Goal: Task Accomplishment & Management: Use online tool/utility

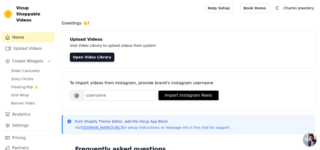
click at [189, 103] on div "To import videos from Instagram, provide brand's instagram username [PERSON_NAM…" at bounding box center [188, 91] width 253 height 39
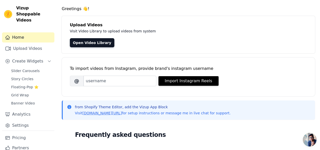
scroll to position [21, 0]
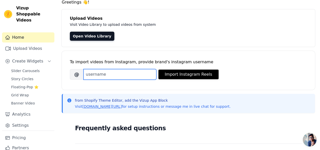
click at [124, 76] on input "Brand's Instagram Username" at bounding box center [119, 74] width 73 height 11
click at [132, 75] on input "Brand's Instagram Username" at bounding box center [119, 74] width 73 height 11
paste input "[DOMAIN_NAME]"
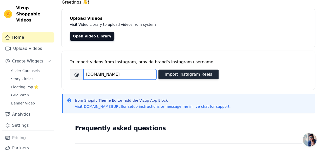
type input "[DOMAIN_NAME]"
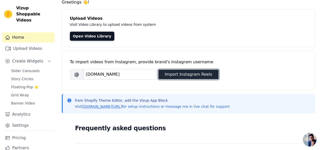
click at [179, 73] on button "Import Instagram Reels" at bounding box center [188, 75] width 60 height 10
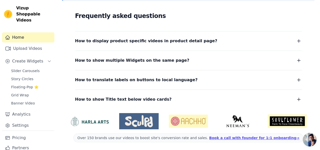
scroll to position [0, 0]
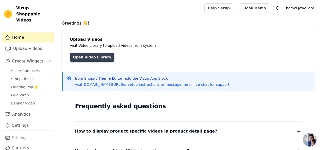
click at [87, 60] on link "Open Video Library" at bounding box center [92, 57] width 45 height 9
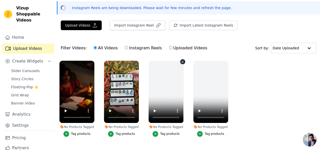
scroll to position [30, 0]
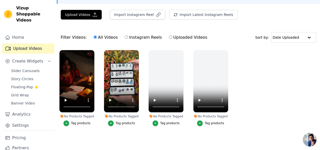
click at [125, 37] on input "Instagram Reels" at bounding box center [126, 36] width 3 height 3
radio input "true"
click at [78, 114] on div "No Products Tagged" at bounding box center [76, 116] width 35 height 4
click at [66, 121] on icon "button" at bounding box center [67, 123] width 4 height 4
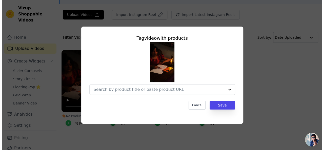
scroll to position [0, 0]
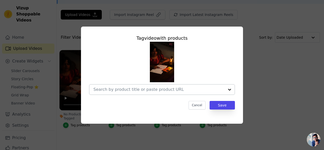
click at [162, 90] on input "No Products Tagged Tag video with products Cancel Save Tag products" at bounding box center [158, 89] width 131 height 5
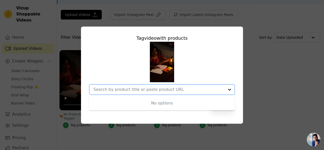
click at [194, 61] on div "No options Option undefined, selected." at bounding box center [162, 68] width 146 height 53
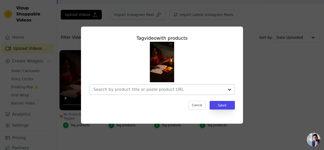
click at [179, 90] on input "No Products Tagged Tag video with products Cancel Save Tag products" at bounding box center [158, 89] width 131 height 5
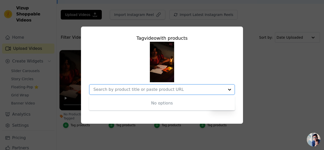
click at [145, 95] on div "No options Option undefined, selected." at bounding box center [162, 89] width 146 height 11
type input "j"
click at [200, 13] on div "Tag video with products No options Option undefined, selected. Cancel Save" at bounding box center [162, 75] width 324 height 150
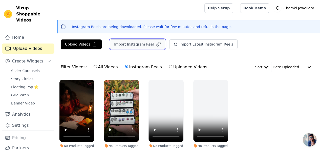
click at [156, 45] on icon "button" at bounding box center [158, 44] width 4 height 4
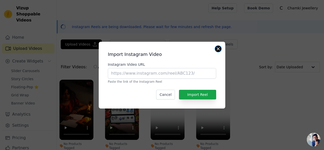
click at [217, 48] on button "Close modal" at bounding box center [218, 49] width 6 height 6
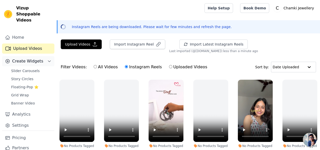
click at [32, 58] on span "Create Widgets" at bounding box center [27, 61] width 31 height 6
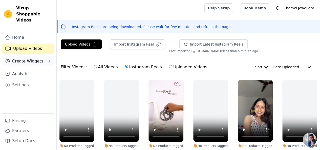
click at [32, 58] on span "Create Widgets" at bounding box center [27, 61] width 31 height 6
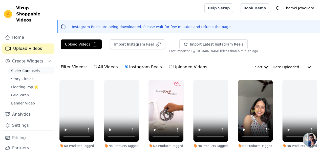
click at [30, 68] on span "Slider Carousels" at bounding box center [25, 70] width 29 height 5
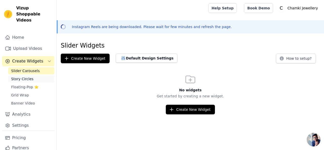
click at [28, 76] on span "Story Circles" at bounding box center [22, 78] width 22 height 5
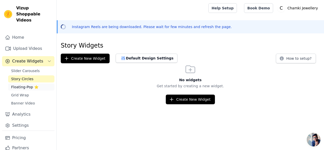
click at [25, 85] on span "Floating-Pop ⭐" at bounding box center [24, 87] width 27 height 5
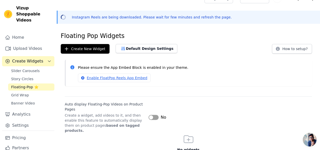
scroll to position [13, 0]
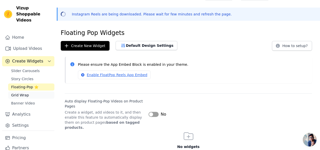
click at [34, 92] on link "Grid Wrap" at bounding box center [31, 95] width 46 height 7
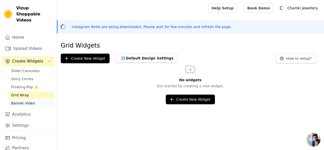
click at [23, 101] on span "Banner Video" at bounding box center [23, 103] width 24 height 5
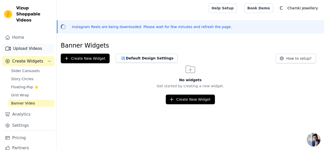
click at [24, 45] on link "Upload Videos" at bounding box center [28, 49] width 52 height 10
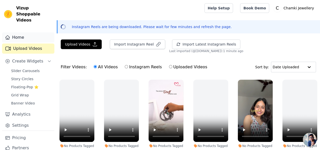
click at [20, 34] on link "Home" at bounding box center [28, 37] width 52 height 10
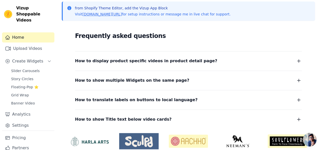
scroll to position [91, 0]
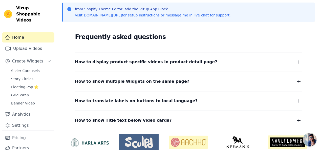
click at [143, 66] on dl "How to display product specific videos in product detail page? Create one widge…" at bounding box center [188, 88] width 227 height 72
click at [262, 68] on dl "How to display product specific videos in product detail page? Create one widge…" at bounding box center [188, 88] width 227 height 72
click at [259, 65] on button "How to display product specific videos in product detail page?" at bounding box center [188, 61] width 227 height 7
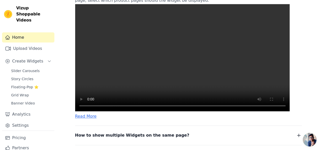
scroll to position [173, 0]
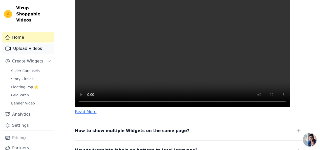
click at [29, 44] on link "Upload Videos" at bounding box center [28, 49] width 52 height 10
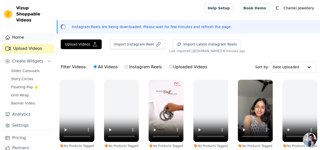
click at [28, 32] on link "Home" at bounding box center [28, 37] width 52 height 10
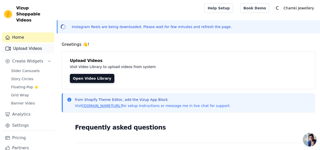
click at [35, 44] on link "Upload Videos" at bounding box center [28, 49] width 52 height 10
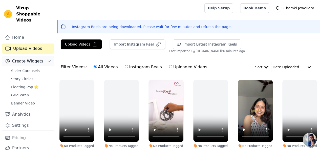
click at [34, 58] on span "Create Widgets" at bounding box center [27, 61] width 31 height 6
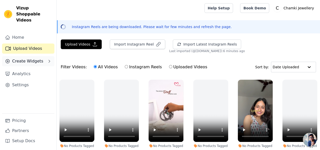
click at [34, 58] on span "Create Widgets" at bounding box center [27, 61] width 31 height 6
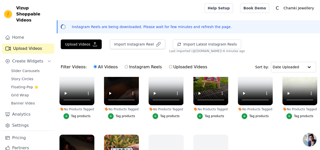
scroll to position [132, 0]
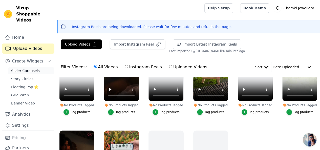
click at [32, 68] on span "Slider Carousels" at bounding box center [25, 70] width 29 height 5
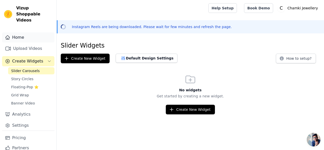
click at [39, 34] on link "Home" at bounding box center [28, 37] width 52 height 10
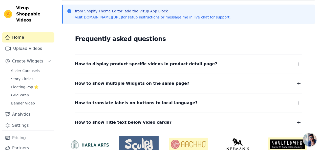
scroll to position [112, 0]
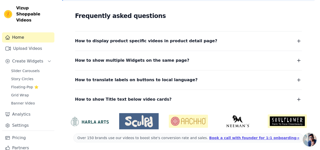
click at [192, 46] on dl "How to display product specific videos in product detail page? Create one widge…" at bounding box center [188, 67] width 227 height 72
click at [241, 56] on div "How to show multiple Widgets on the same page? In the input text box, Widget Na…" at bounding box center [188, 57] width 227 height 13
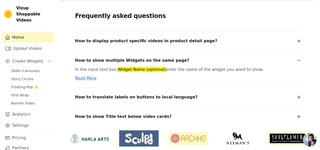
click at [248, 45] on dl "How to display product specific videos in product detail page? Create one widge…" at bounding box center [188, 75] width 227 height 89
click at [301, 40] on icon "button" at bounding box center [299, 41] width 6 height 6
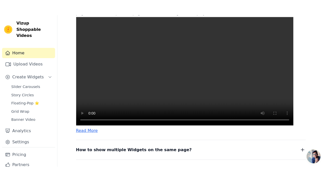
scroll to position [104, 0]
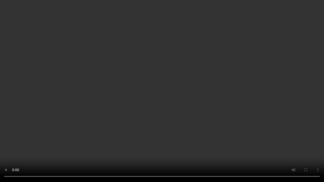
click at [295, 124] on video at bounding box center [162, 91] width 324 height 182
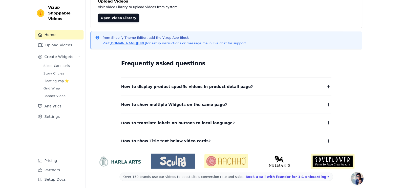
scroll to position [34, 0]
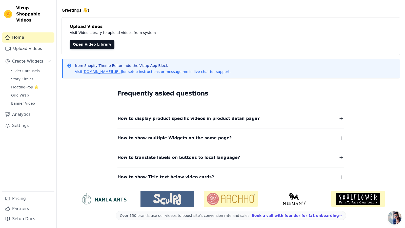
click at [116, 69] on html "Vizup Shoppable Videos Home Upload Videos Create Widgets Slider Carousels Story…" at bounding box center [202, 97] width 405 height 262
click at [114, 94] on html "Vizup Shoppable Videos Home Upload Videos Create Widgets Slider Carousels Story…" at bounding box center [202, 97] width 405 height 262
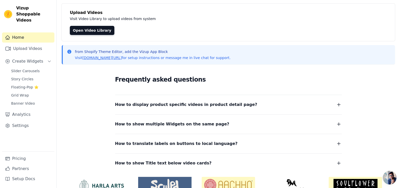
scroll to position [74, 0]
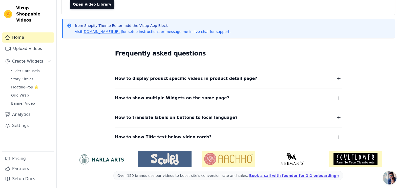
click at [202, 76] on span "How to display product specific videos in product detail page?" at bounding box center [186, 78] width 142 height 7
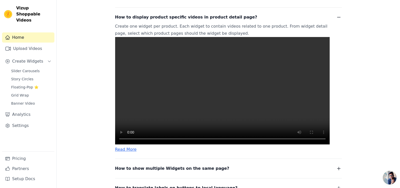
scroll to position [143, 0]
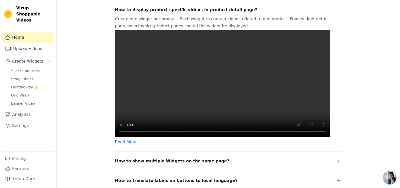
click at [172, 116] on video at bounding box center [222, 83] width 215 height 107
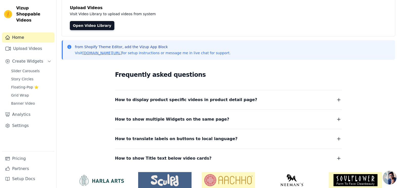
scroll to position [58, 0]
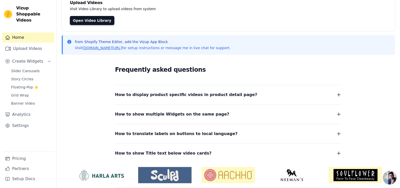
click at [238, 95] on button "How to display product specific videos in product detail page?" at bounding box center [228, 94] width 227 height 7
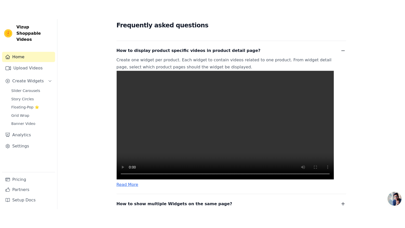
scroll to position [58, 0]
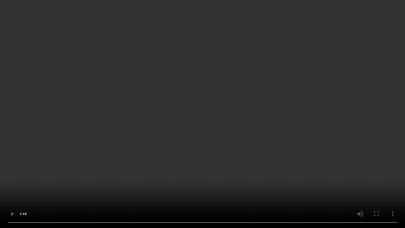
click at [310, 150] on video at bounding box center [202, 114] width 405 height 228
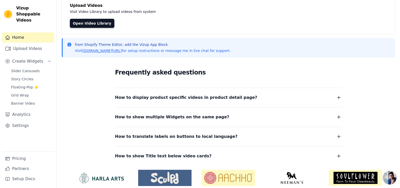
scroll to position [58, 0]
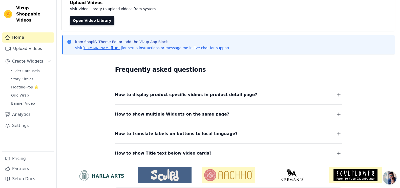
click at [206, 96] on span "How to display product specific videos in product detail page?" at bounding box center [186, 94] width 142 height 7
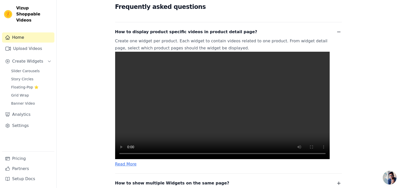
scroll to position [121, 0]
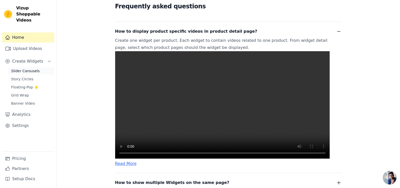
click at [23, 68] on span "Slider Carousels" at bounding box center [25, 70] width 29 height 5
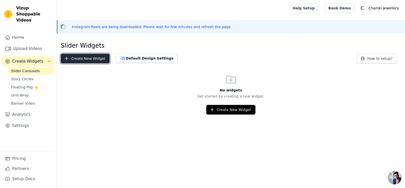
click at [95, 61] on button "Create New Widget" at bounding box center [85, 59] width 49 height 10
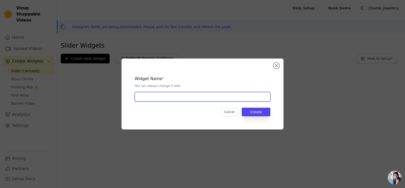
click at [178, 100] on input "text" at bounding box center [203, 97] width 136 height 10
type input "Watch & Shop"
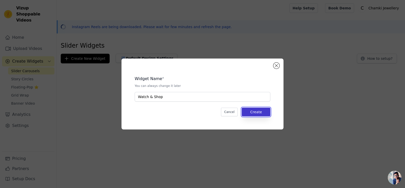
click at [259, 111] on button "Create" at bounding box center [256, 112] width 29 height 9
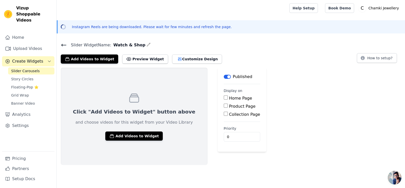
click at [224, 96] on input "Home Page" at bounding box center [226, 97] width 4 height 4
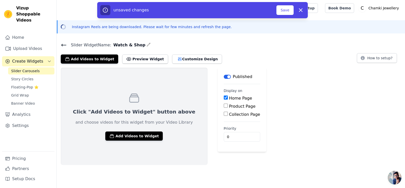
click at [224, 97] on input "Home Page" at bounding box center [226, 97] width 4 height 4
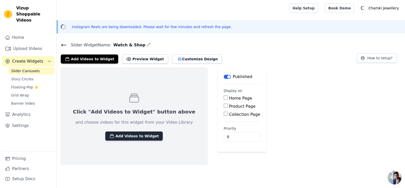
click at [122, 136] on button "Add Videos to Widget" at bounding box center [133, 135] width 57 height 9
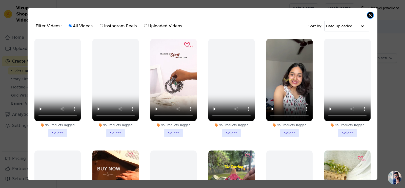
click at [320, 16] on button "Close modal" at bounding box center [370, 15] width 6 height 6
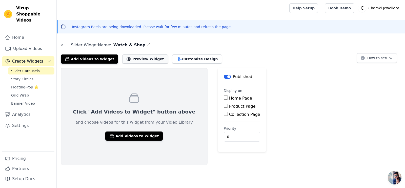
click at [144, 55] on button "Preview Widget" at bounding box center [145, 58] width 46 height 9
click at [224, 98] on input "Home Page" at bounding box center [226, 97] width 4 height 4
checkbox input "true"
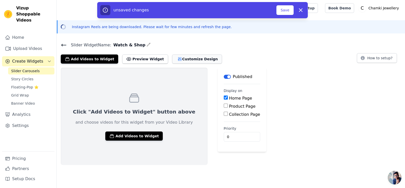
click at [186, 61] on button "Customize Design" at bounding box center [197, 58] width 50 height 9
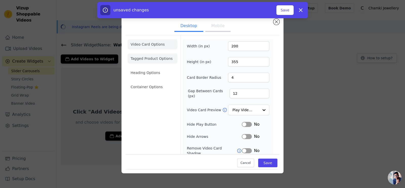
click at [157, 57] on li "Tagged Product Options" at bounding box center [153, 58] width 50 height 10
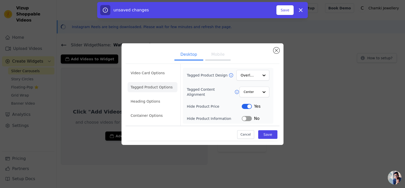
click at [216, 56] on button "Mobile" at bounding box center [217, 54] width 25 height 11
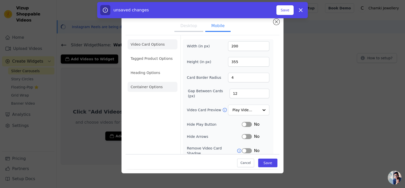
click at [157, 83] on li "Container Options" at bounding box center [153, 87] width 50 height 10
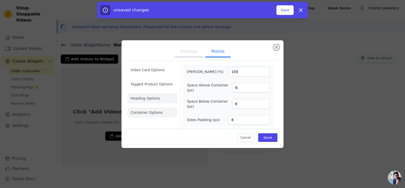
click at [158, 96] on li "Heading Options" at bounding box center [153, 98] width 50 height 10
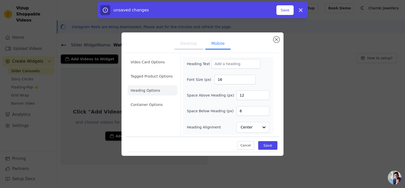
click at [283, 22] on div "Desktop Mobile Video Card Options Tagged Product Options Heading Options Contai…" at bounding box center [202, 94] width 405 height 188
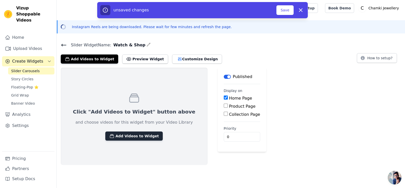
click at [130, 137] on button "Add Videos to Widget" at bounding box center [133, 135] width 57 height 9
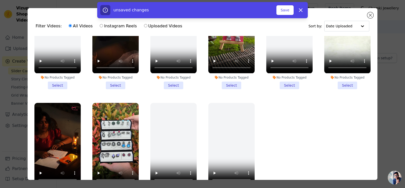
scroll to position [44, 0]
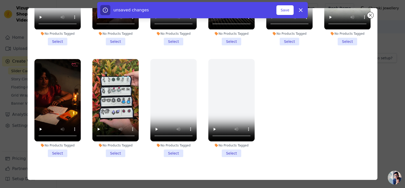
click at [114, 146] on li "No Products Tagged Select" at bounding box center [115, 108] width 46 height 98
click at [0, 0] on input "No Products Tagged Select" at bounding box center [0, 0] width 0 height 0
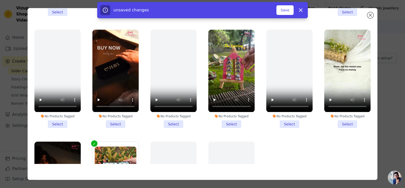
scroll to position [65, 0]
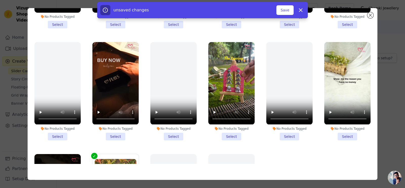
click at [320, 132] on li "No Products Tagged Select" at bounding box center [347, 91] width 46 height 98
click at [0, 0] on input "No Products Tagged Select" at bounding box center [0, 0] width 0 height 0
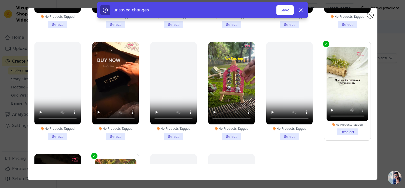
click at [228, 133] on li "No Products Tagged Select" at bounding box center [231, 91] width 46 height 98
click at [0, 0] on input "No Products Tagged Select" at bounding box center [0, 0] width 0 height 0
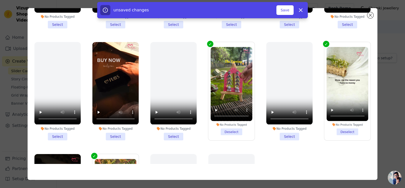
click at [110, 131] on li "No Products Tagged Select" at bounding box center [115, 91] width 46 height 98
click at [0, 0] on input "No Products Tagged Select" at bounding box center [0, 0] width 0 height 0
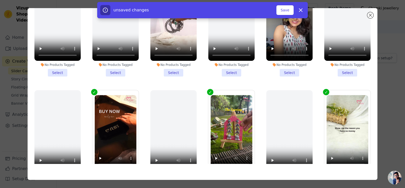
scroll to position [0, 0]
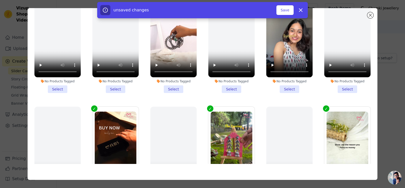
click at [176, 86] on li "No Products Tagged Select" at bounding box center [173, 44] width 46 height 98
click at [0, 0] on input "No Products Tagged Select" at bounding box center [0, 0] width 0 height 0
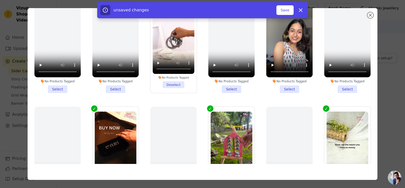
click at [284, 86] on li "No Products Tagged Select" at bounding box center [289, 44] width 46 height 98
click at [0, 0] on input "No Products Tagged Select" at bounding box center [0, 0] width 0 height 0
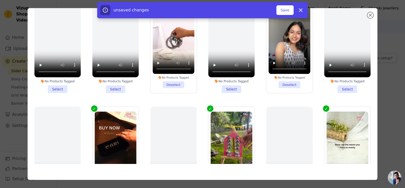
click at [53, 89] on li "No Products Tagged Select" at bounding box center [57, 44] width 46 height 98
click at [0, 0] on input "No Products Tagged Select" at bounding box center [0, 0] width 0 height 0
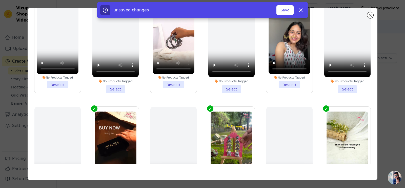
click at [53, 89] on label "No Products Tagged Deselect" at bounding box center [57, 44] width 47 height 98
click at [0, 0] on input "No Products Tagged Deselect" at bounding box center [0, 0] width 0 height 0
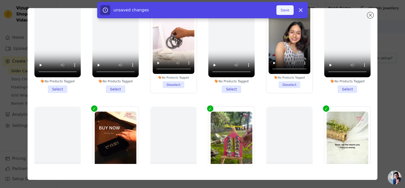
click at [283, 9] on button "Save" at bounding box center [284, 10] width 17 height 10
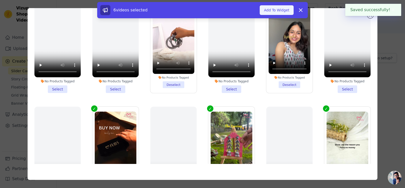
click at [273, 12] on button "Add To Widget" at bounding box center [277, 10] width 34 height 10
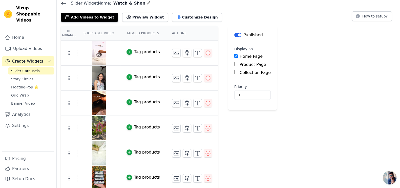
scroll to position [44, 0]
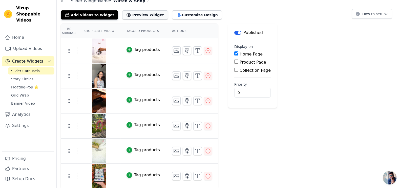
click at [129, 16] on button "Preview Widget" at bounding box center [145, 14] width 46 height 9
click at [184, 52] on icon "button" at bounding box center [187, 51] width 6 height 6
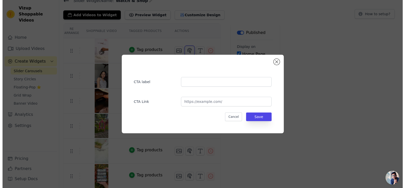
scroll to position [0, 0]
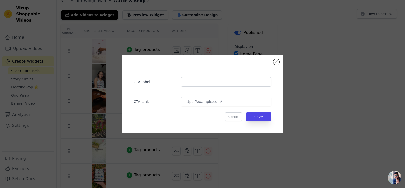
click at [219, 37] on div "CTA label CTA Link Cancel Save" at bounding box center [202, 94] width 405 height 188
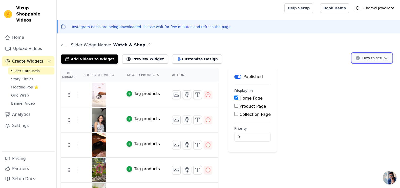
click at [320, 61] on button "How to setup?" at bounding box center [372, 58] width 40 height 10
click at [142, 57] on button "Preview Widget" at bounding box center [145, 58] width 46 height 9
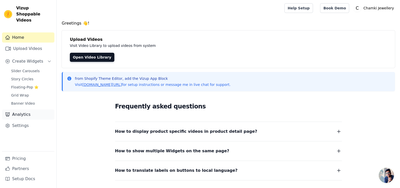
click at [32, 109] on link "Analytics" at bounding box center [28, 114] width 52 height 10
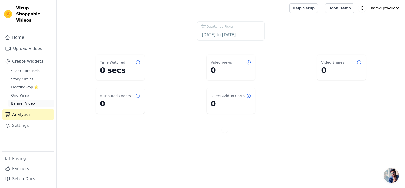
click at [36, 100] on link "Banner Video" at bounding box center [31, 103] width 46 height 7
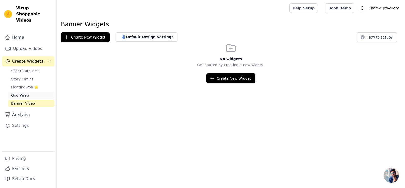
click at [33, 92] on link "Grid Wrap" at bounding box center [31, 95] width 46 height 7
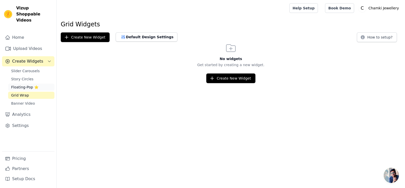
click at [24, 85] on span "Floating-Pop ⭐" at bounding box center [24, 87] width 27 height 5
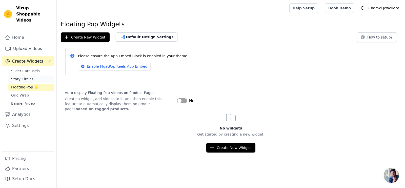
click at [25, 76] on span "Story Circles" at bounding box center [22, 78] width 22 height 5
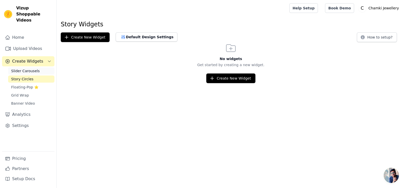
click at [39, 67] on link "Slider Carousels" at bounding box center [31, 70] width 46 height 7
